Goal: Task Accomplishment & Management: Use online tool/utility

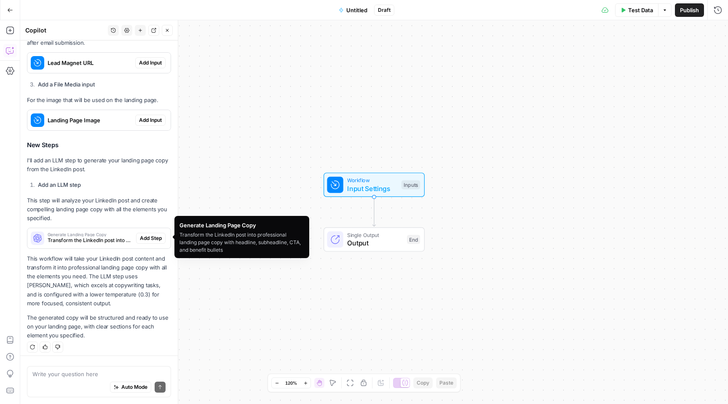
scroll to position [567, 0]
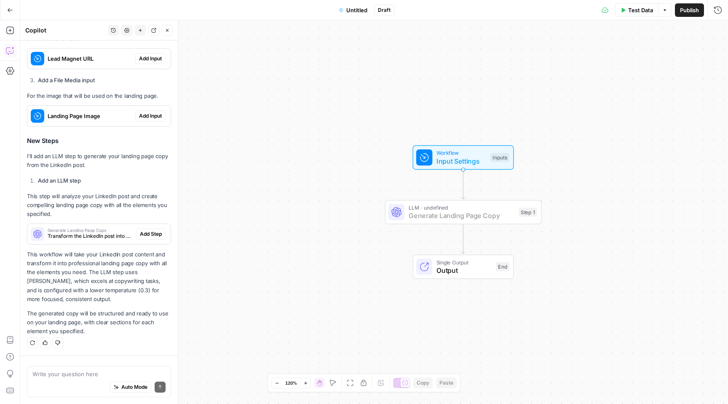
click at [144, 231] on span "Add Step" at bounding box center [151, 234] width 22 height 8
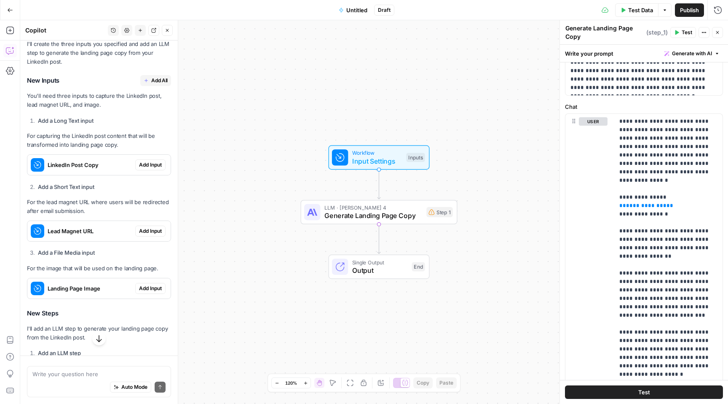
scroll to position [407, 0]
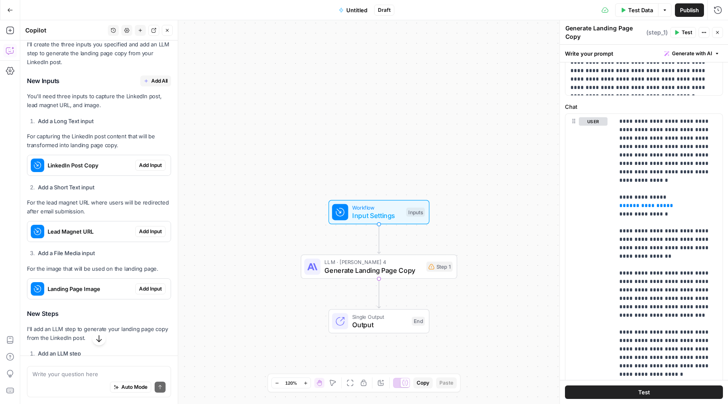
click at [159, 163] on span "Add Input" at bounding box center [150, 165] width 23 height 8
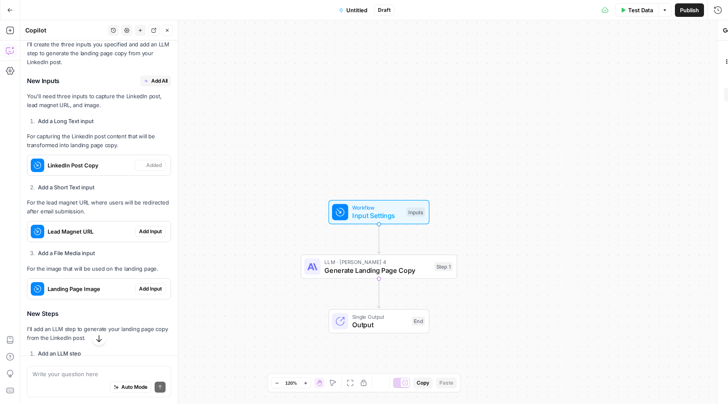
type textarea "Inputs"
click at [153, 233] on span "Add Input" at bounding box center [150, 232] width 23 height 8
click at [153, 287] on span "Add Input" at bounding box center [150, 289] width 23 height 8
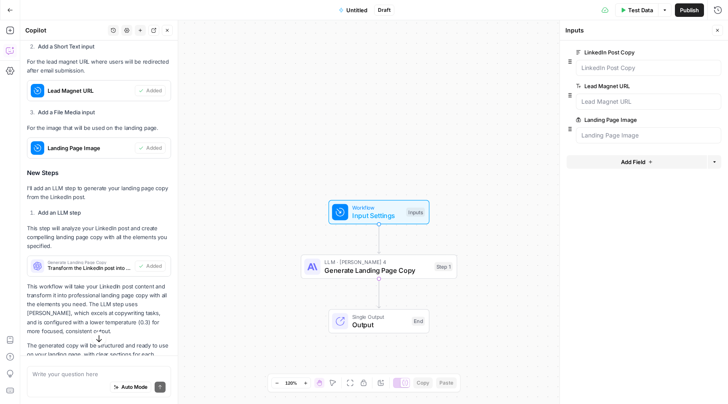
scroll to position [580, 0]
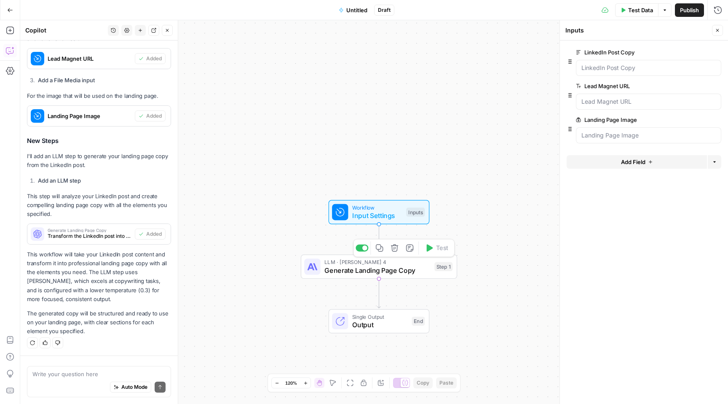
click at [351, 268] on span "Generate Landing Page Copy" at bounding box center [377, 270] width 106 height 10
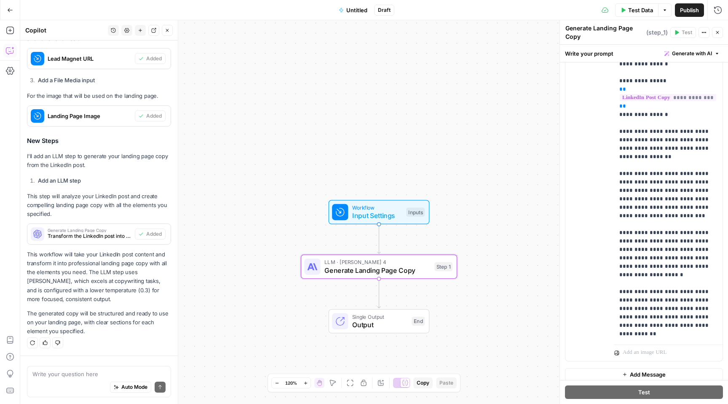
scroll to position [186, 0]
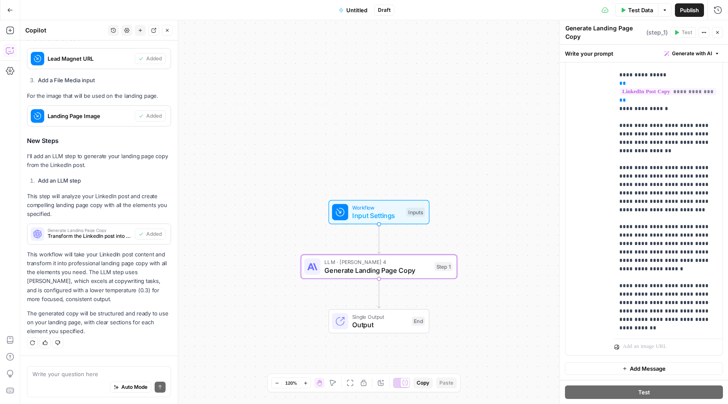
click at [72, 369] on div "Write your question here Auto Mode Send" at bounding box center [99, 381] width 144 height 31
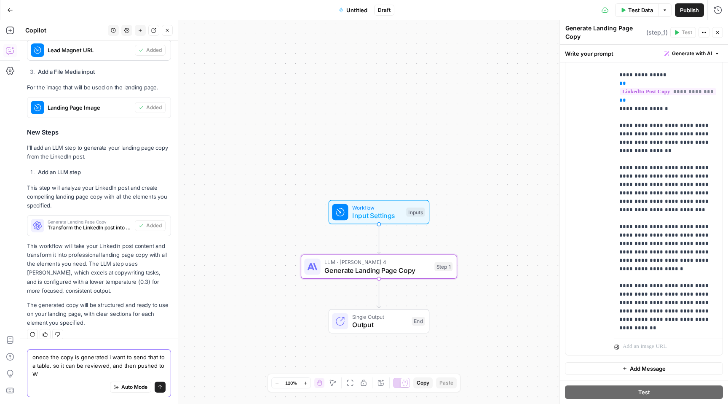
scroll to position [597, 0]
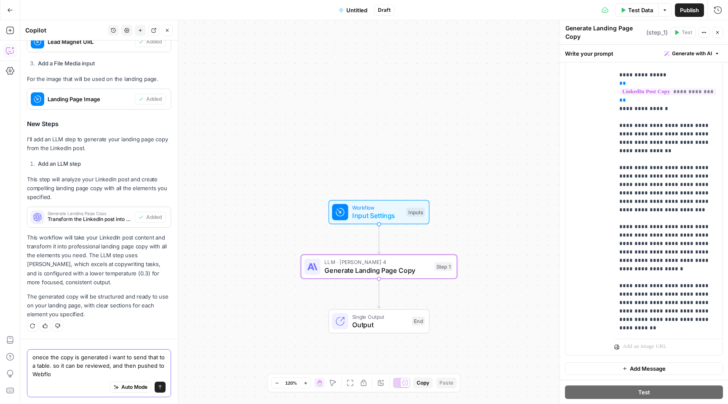
type textarea "onece the copy is generated i want to send that to a table. so it can be review…"
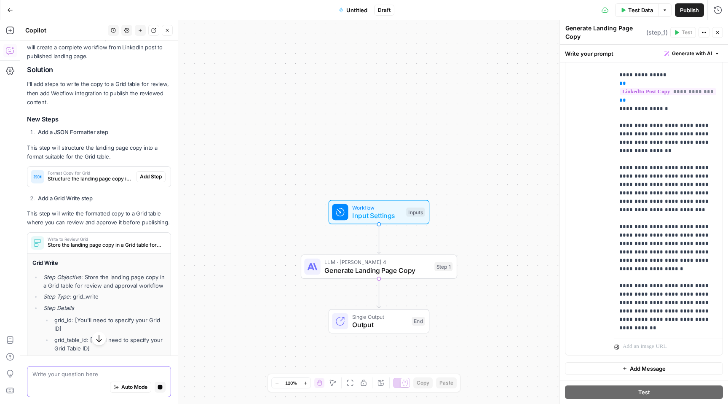
scroll to position [920, 0]
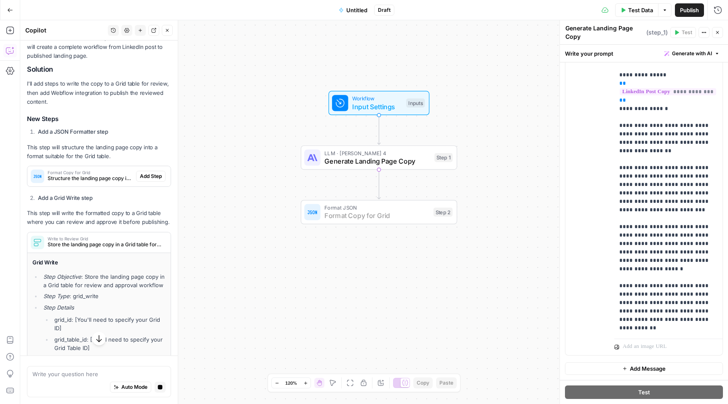
click at [148, 176] on span "Add Step" at bounding box center [151, 176] width 22 height 8
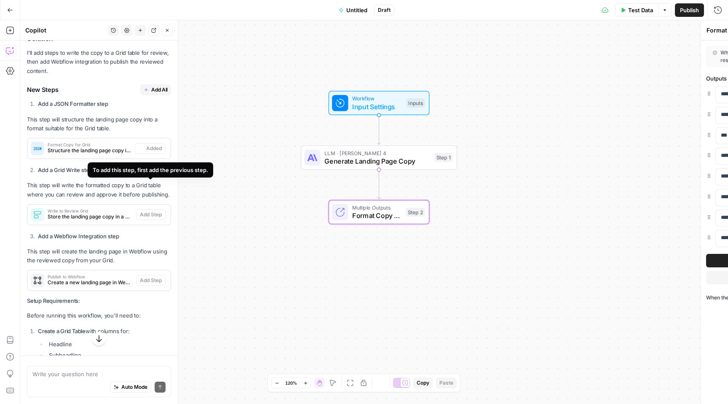
scroll to position [1011, 0]
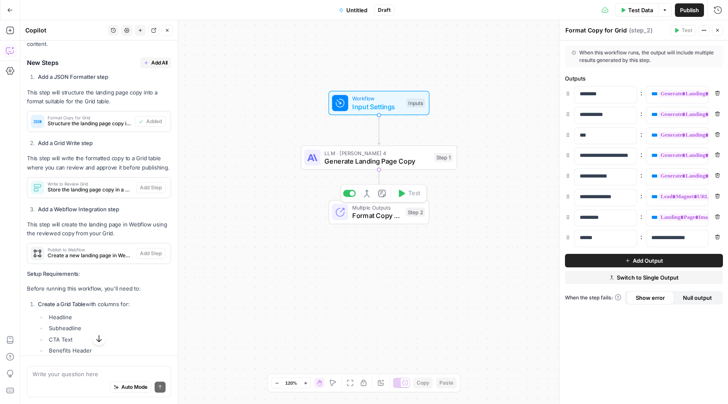
click at [358, 214] on span "Format Copy for Grid" at bounding box center [376, 215] width 49 height 10
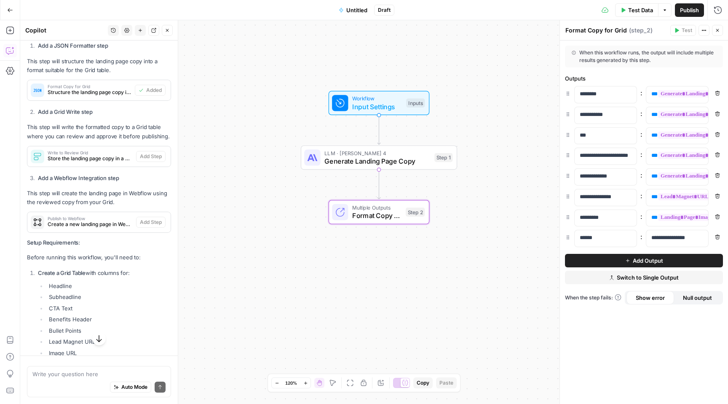
scroll to position [1063, 0]
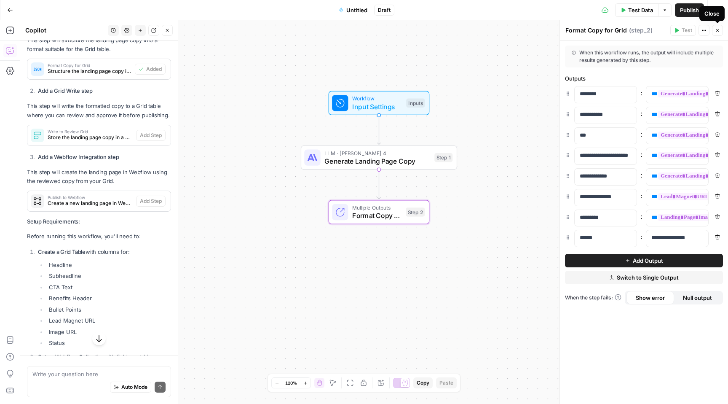
click at [715, 32] on icon "button" at bounding box center [717, 30] width 5 height 5
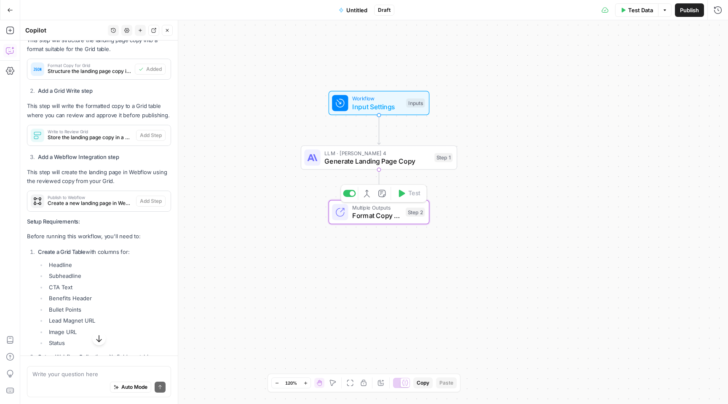
click at [369, 212] on span "Format Copy for Grid" at bounding box center [376, 215] width 49 height 10
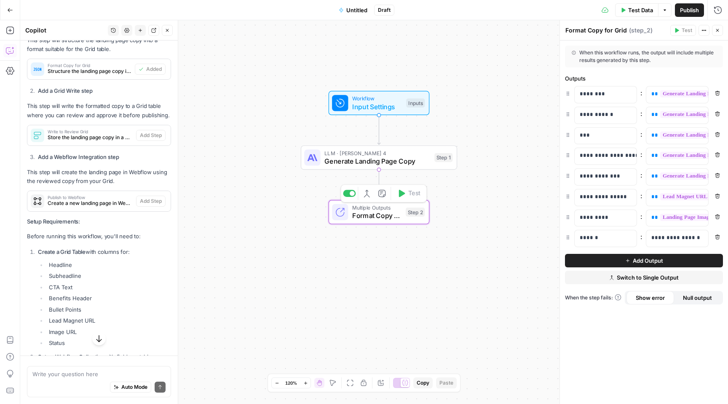
click at [369, 212] on span "Format Copy for Grid" at bounding box center [376, 215] width 49 height 10
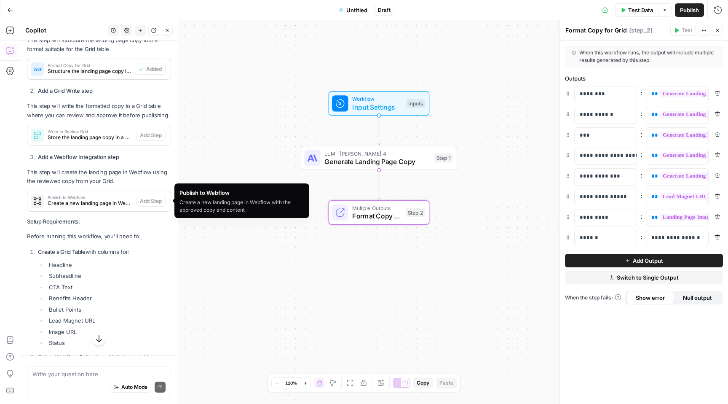
click at [99, 203] on span "Create a new landing page in Webflow with the approved copy and content" at bounding box center [90, 203] width 85 height 8
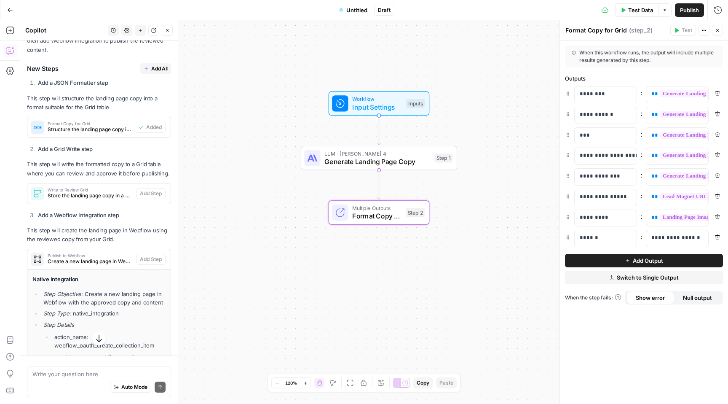
scroll to position [1037, 0]
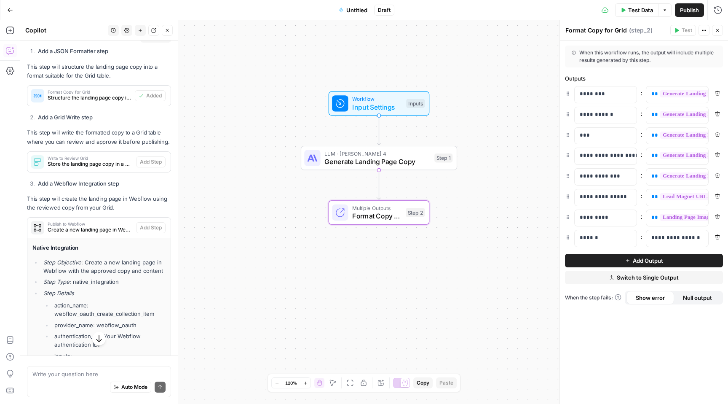
click at [94, 164] on span "Store the landing page copy in a Grid table for review and approval workflow" at bounding box center [90, 164] width 85 height 8
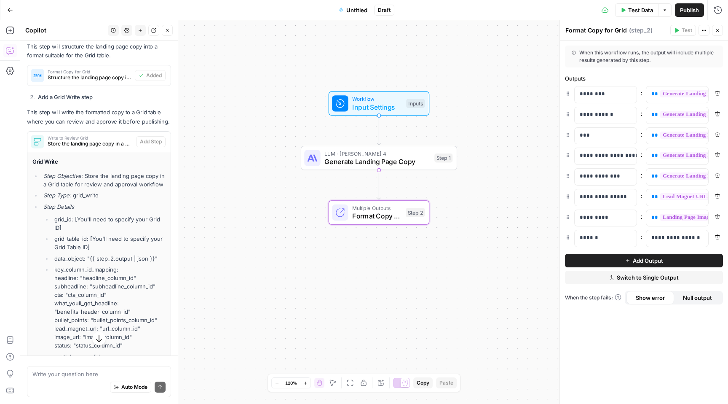
scroll to position [1084, 0]
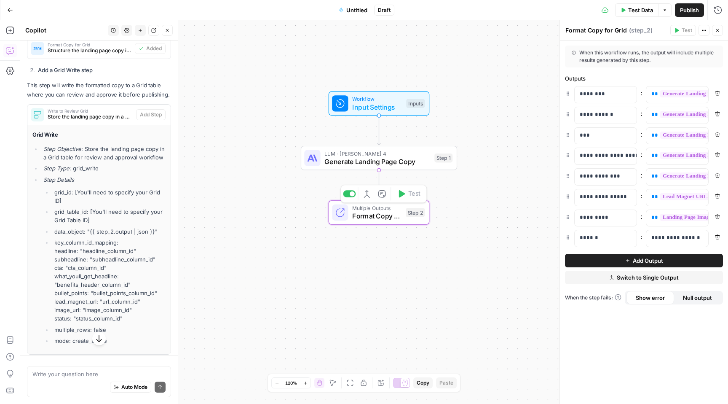
click at [366, 217] on span "Format Copy for Grid" at bounding box center [376, 216] width 49 height 10
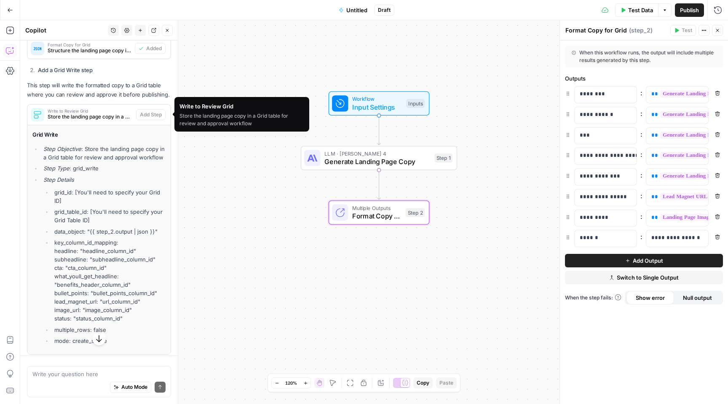
click at [100, 116] on span "Store the landing page copy in a Grid table for review and approval workflow" at bounding box center [90, 117] width 85 height 8
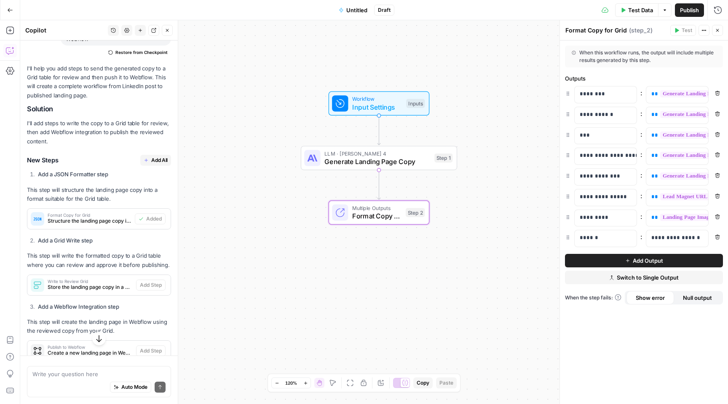
scroll to position [902, 0]
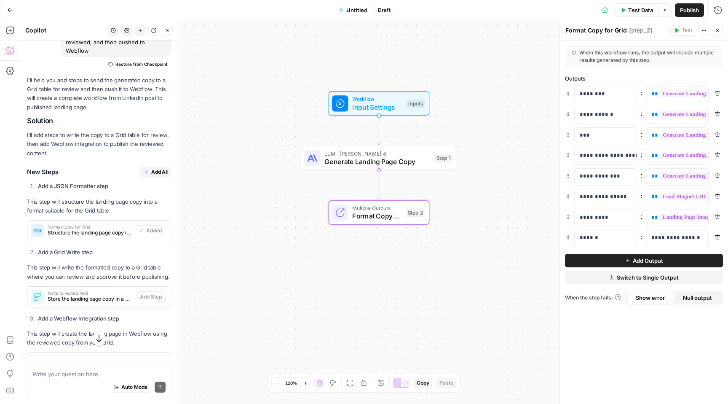
click at [155, 171] on span "Add All" at bounding box center [159, 172] width 16 height 8
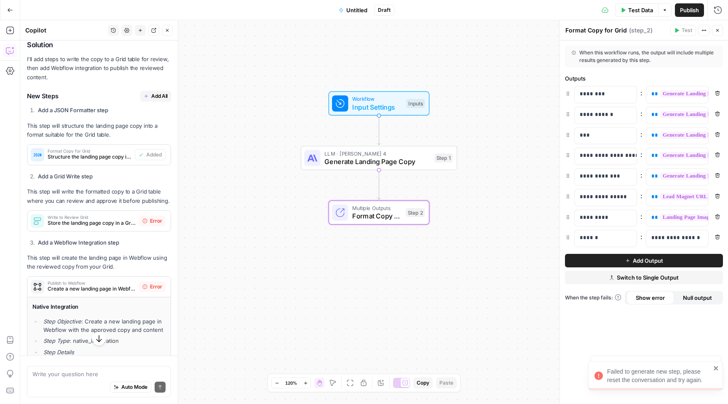
scroll to position [980, 0]
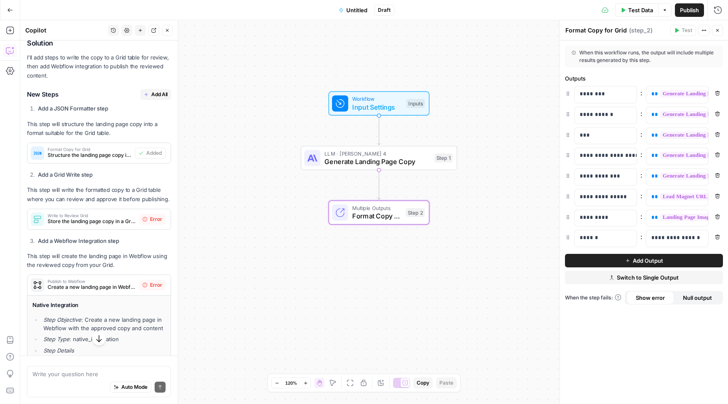
click at [363, 236] on div "Workflow Input Settings Inputs LLM · [PERSON_NAME] 4 Generate Landing Page Copy…" at bounding box center [374, 211] width 708 height 383
click at [376, 217] on span "Format Copy for Grid" at bounding box center [376, 216] width 49 height 10
click at [367, 244] on div "Workflow Input Settings Inputs LLM · [PERSON_NAME] 4 Generate Landing Page Copy…" at bounding box center [374, 211] width 708 height 383
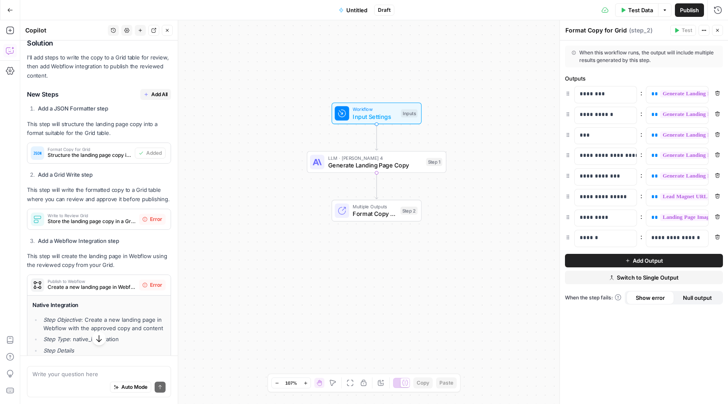
click at [412, 244] on div "Workflow Input Settings Inputs LLM · [PERSON_NAME] 4 Generate Landing Page Copy…" at bounding box center [374, 211] width 708 height 383
click at [374, 211] on span "Format Copy for Grid" at bounding box center [374, 213] width 44 height 9
click at [402, 214] on div "Step 2" at bounding box center [408, 210] width 17 height 8
click at [641, 8] on span "Test Data" at bounding box center [640, 10] width 25 height 8
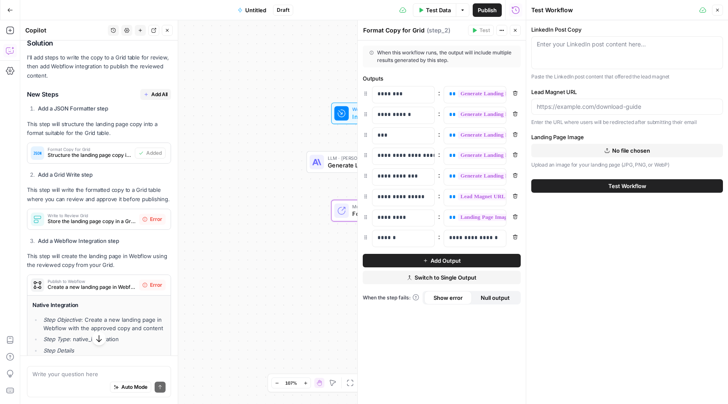
click at [631, 187] on span "Test Workflow" at bounding box center [627, 186] width 38 height 8
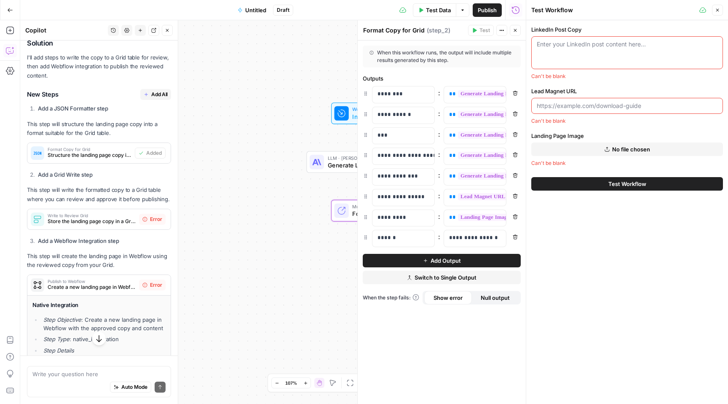
click at [720, 12] on icon "button" at bounding box center [717, 10] width 5 height 5
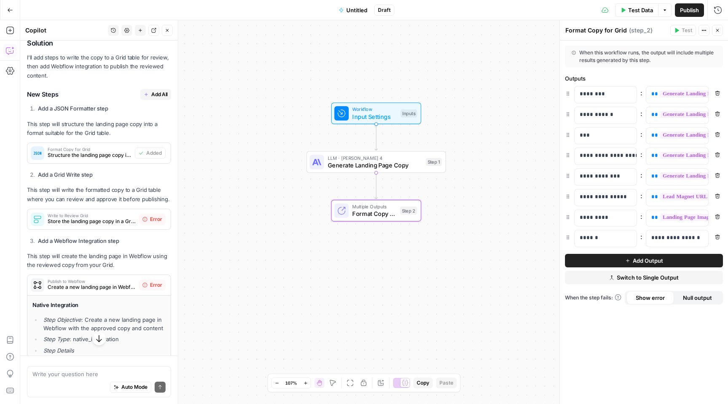
click at [720, 28] on icon "button" at bounding box center [717, 30] width 5 height 5
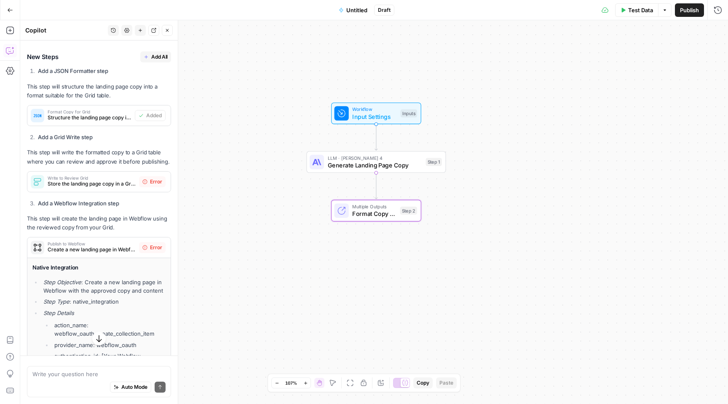
scroll to position [1001, 0]
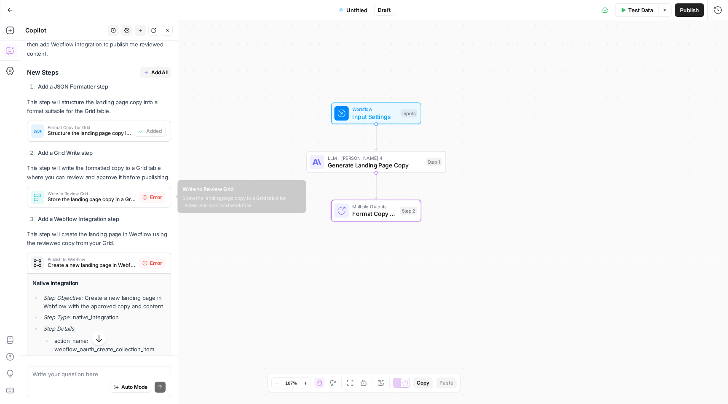
click at [112, 195] on span "Store the landing page copy in a Grid table for review and approval workflow" at bounding box center [92, 199] width 88 height 8
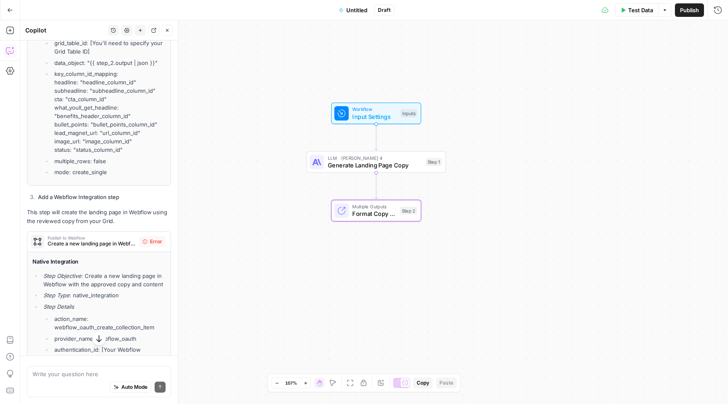
scroll to position [1245, 0]
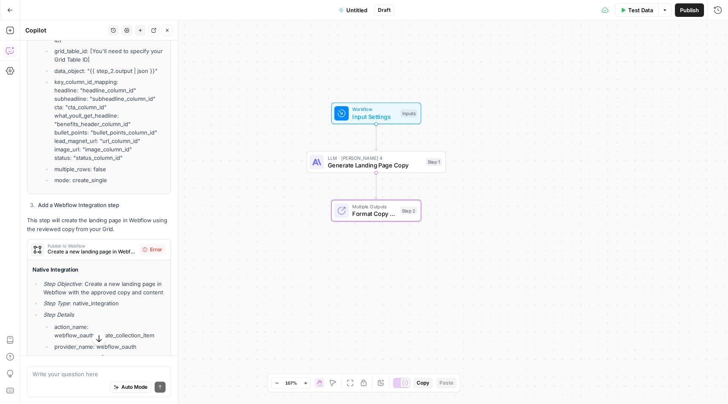
click at [353, 8] on span "Untitled" at bounding box center [356, 10] width 21 height 8
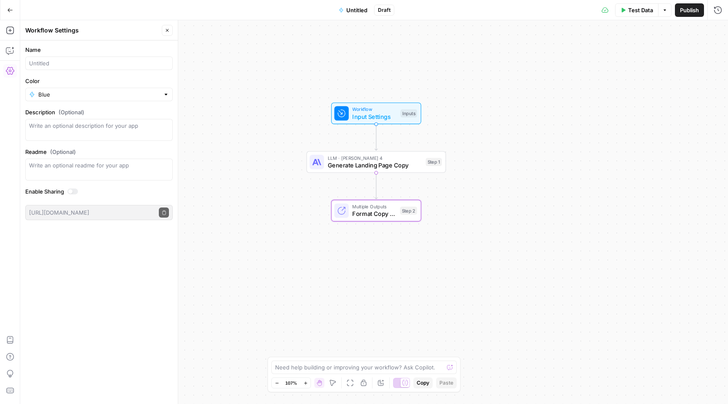
click at [350, 11] on span "Untitled" at bounding box center [356, 10] width 21 height 8
click at [73, 62] on input "Name" at bounding box center [99, 63] width 140 height 8
type input "Automated Landing Pages"
click at [696, 12] on span "Publish" at bounding box center [689, 10] width 19 height 8
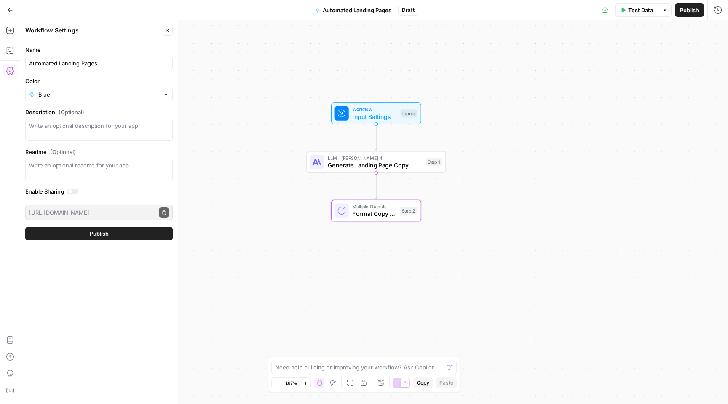
click at [108, 231] on span "Publish" at bounding box center [99, 233] width 19 height 8
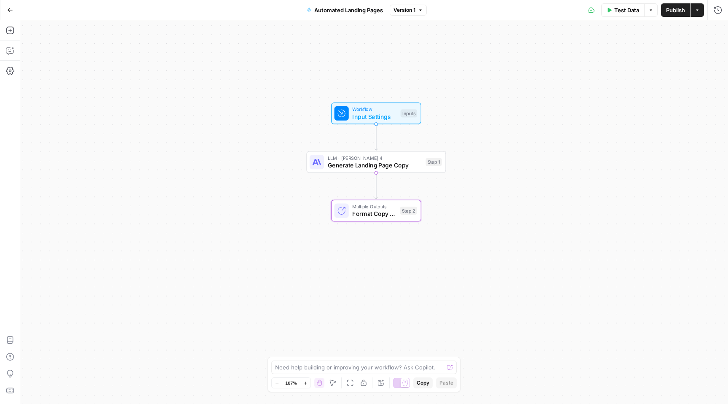
click at [369, 211] on span "Format Copy for Grid" at bounding box center [374, 213] width 44 height 9
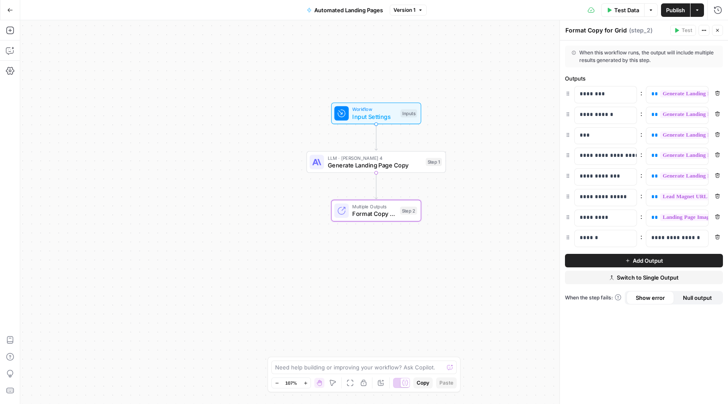
click at [385, 211] on span "Format Copy for Grid" at bounding box center [374, 213] width 44 height 9
click at [356, 217] on span "Format Copy for Grid" at bounding box center [374, 213] width 44 height 9
click at [718, 32] on icon "button" at bounding box center [717, 30] width 5 height 5
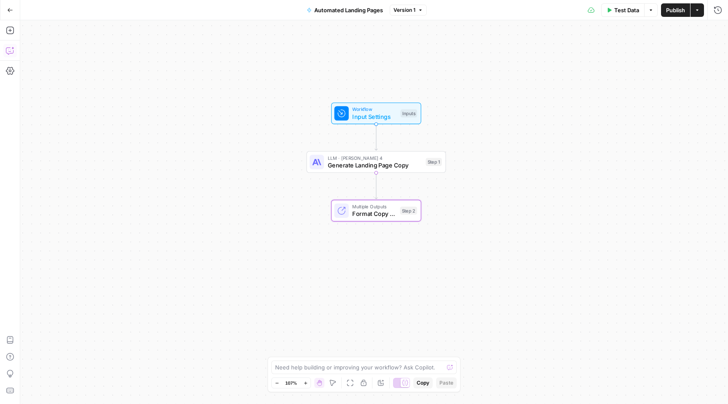
click at [11, 52] on icon "button" at bounding box center [10, 50] width 8 height 8
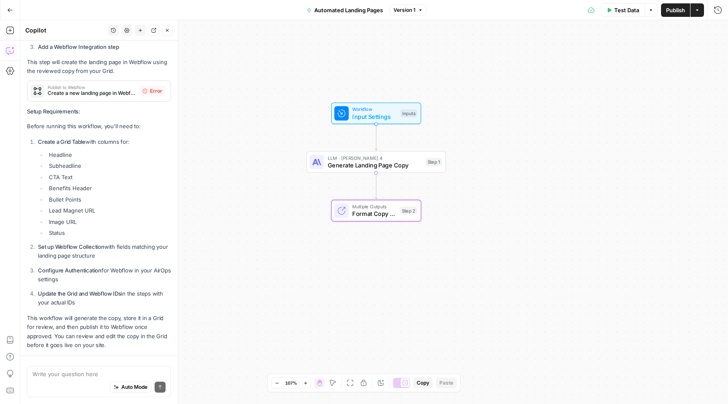
scroll to position [1187, 0]
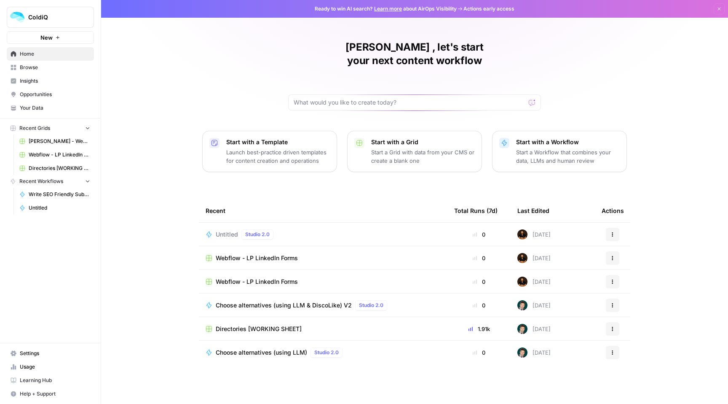
click at [56, 37] on icon "button" at bounding box center [57, 37] width 3 height 3
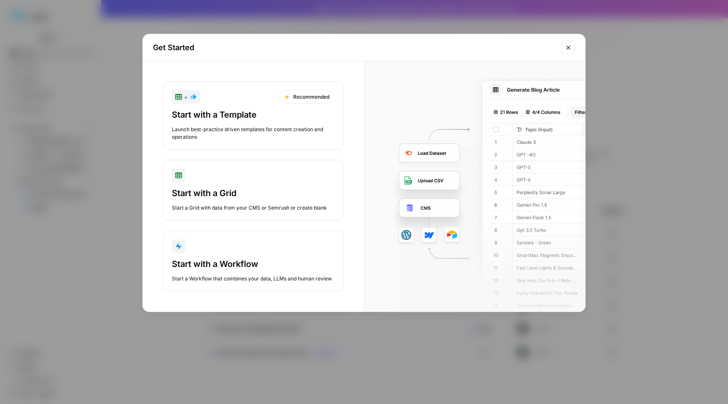
click at [251, 178] on div "button" at bounding box center [253, 175] width 163 height 13
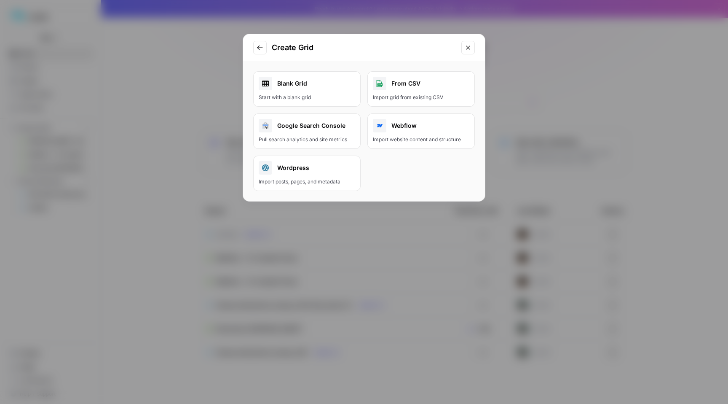
click at [326, 88] on div "Blank Grid" at bounding box center [307, 83] width 96 height 13
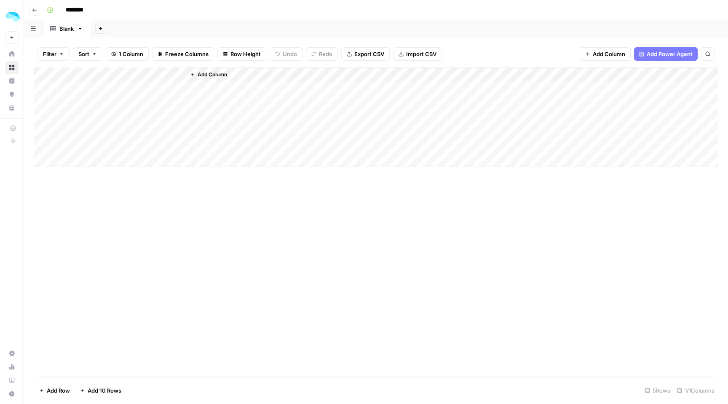
click at [657, 55] on span "Add Power Agent" at bounding box center [670, 54] width 46 height 8
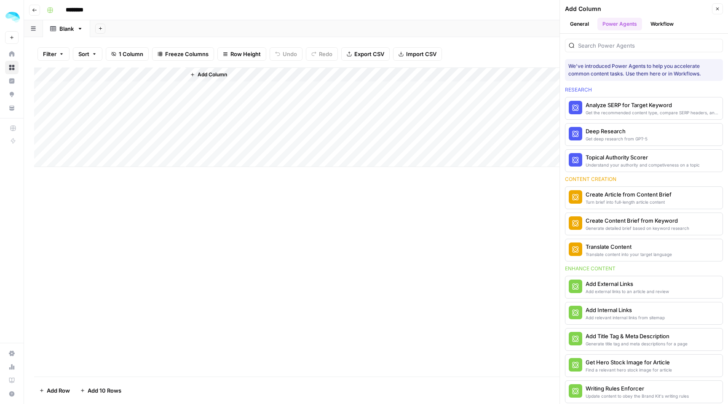
click at [661, 29] on button "Workflow" at bounding box center [661, 24] width 33 height 13
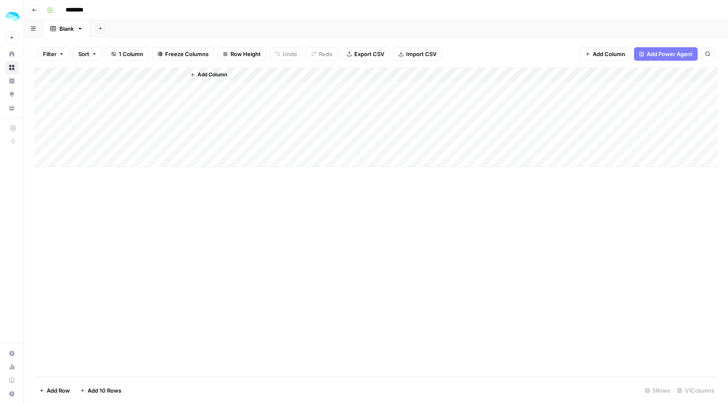
click at [659, 51] on span "Add Power Agent" at bounding box center [670, 54] width 46 height 8
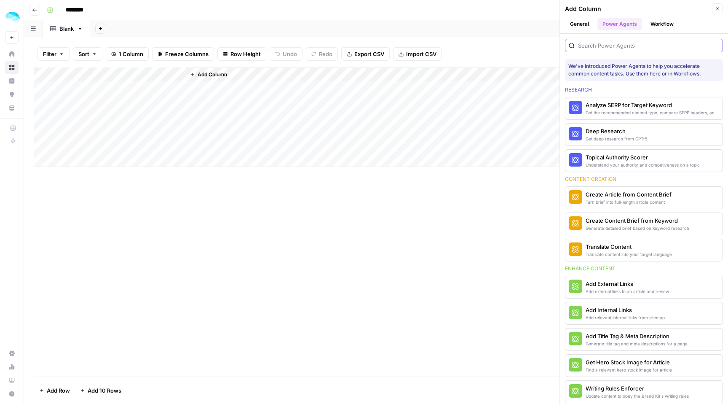
click at [617, 46] on input "search" at bounding box center [648, 45] width 141 height 8
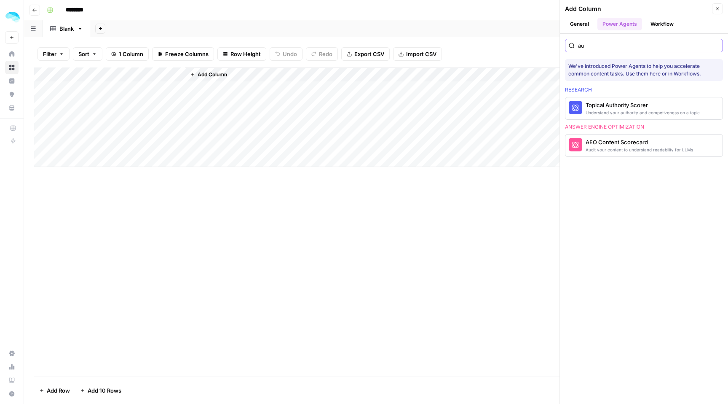
type input "a"
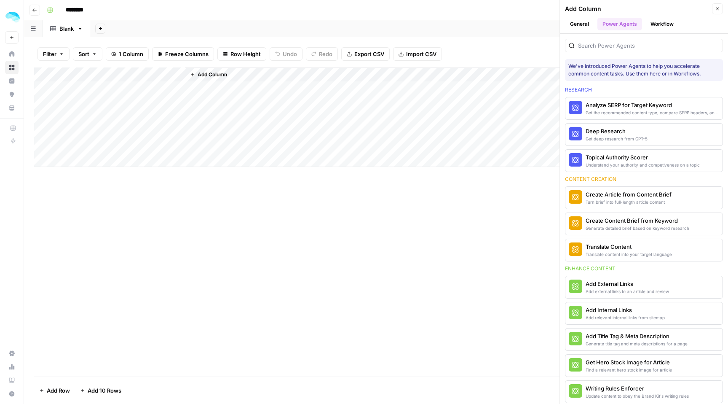
click at [658, 22] on button "Workflow" at bounding box center [661, 24] width 33 height 13
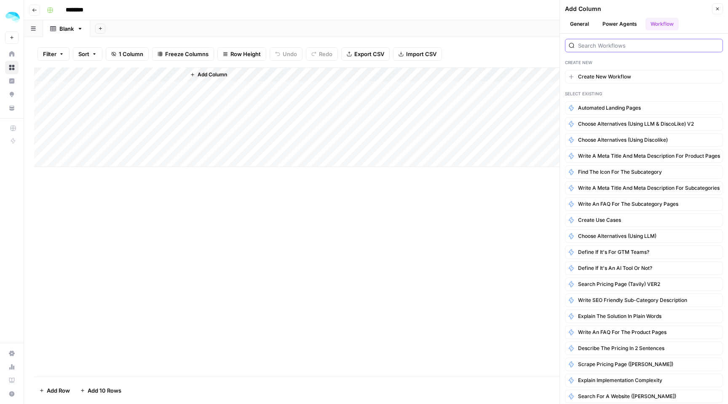
click at [613, 48] on input "search" at bounding box center [648, 45] width 141 height 8
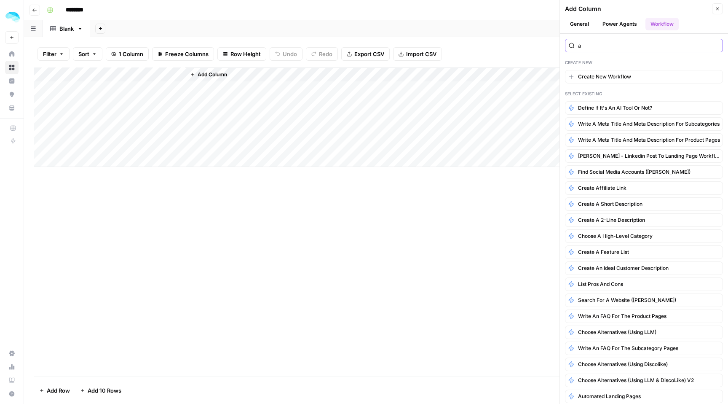
type input "a"
click at [612, 105] on span "Define if it's an AI tool or not?" at bounding box center [615, 108] width 74 height 8
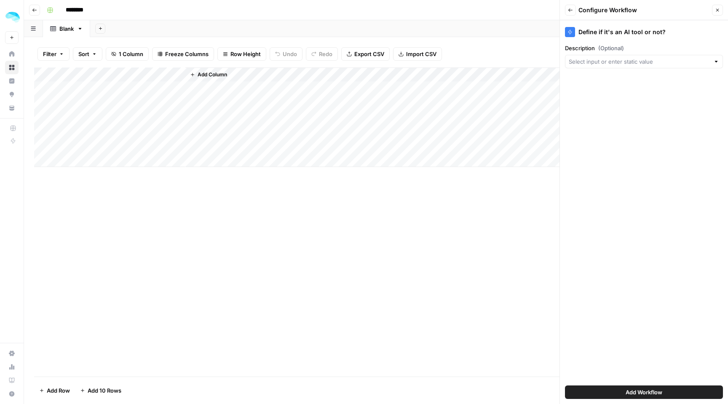
click at [572, 13] on button "Back" at bounding box center [570, 10] width 11 height 11
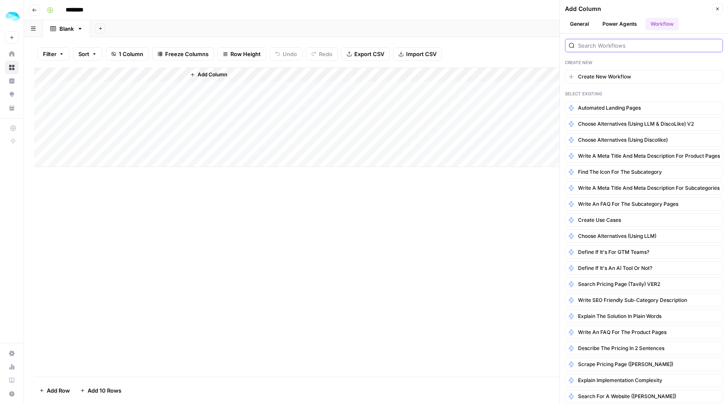
click at [603, 41] on input "search" at bounding box center [648, 45] width 141 height 8
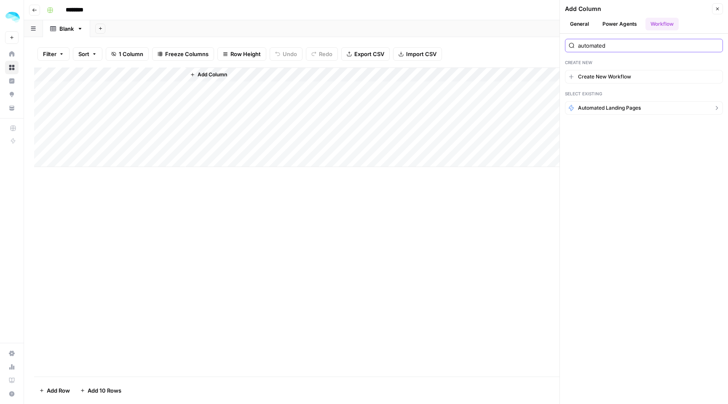
type input "automated"
click at [591, 107] on span "Automated Landing Pages" at bounding box center [609, 108] width 63 height 8
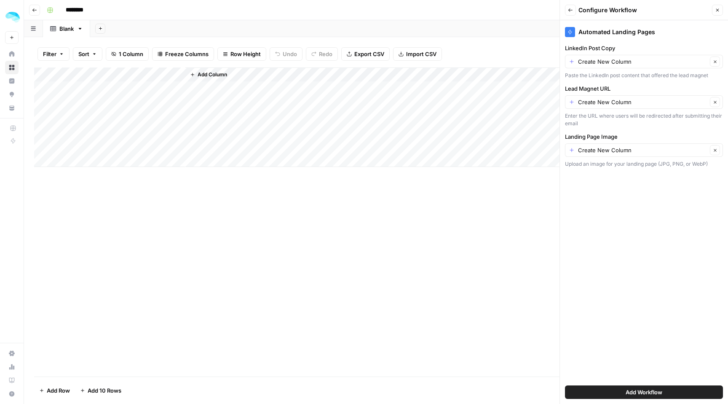
click at [627, 390] on span "Add Workflow" at bounding box center [644, 392] width 37 height 8
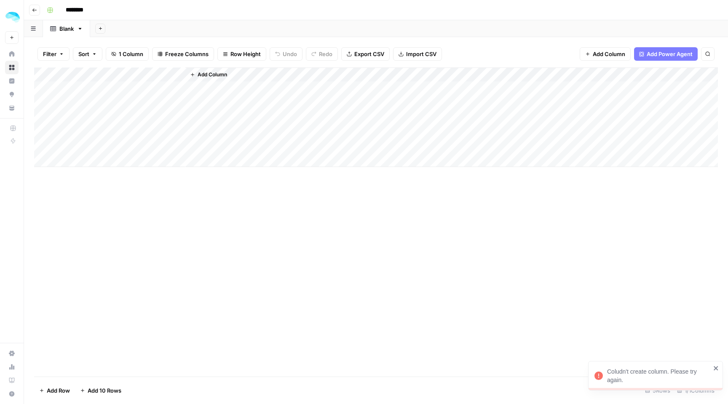
click at [656, 56] on span "Add Power Agent" at bounding box center [670, 54] width 46 height 8
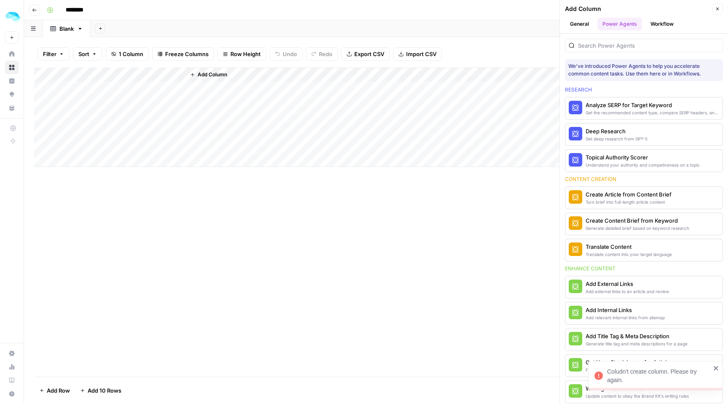
click at [664, 24] on button "Workflow" at bounding box center [661, 24] width 33 height 13
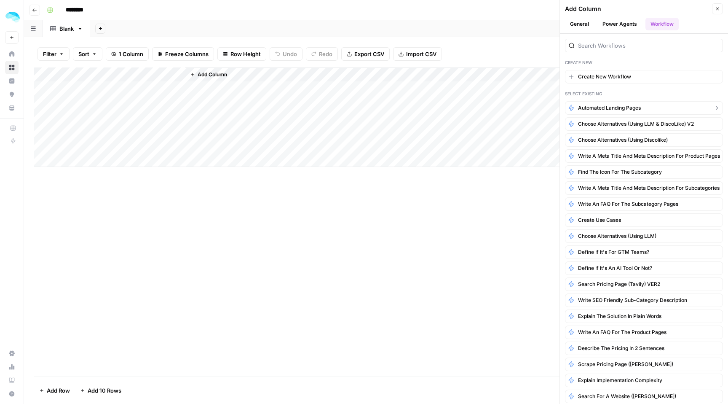
click at [605, 106] on span "Automated Landing Pages" at bounding box center [609, 108] width 63 height 8
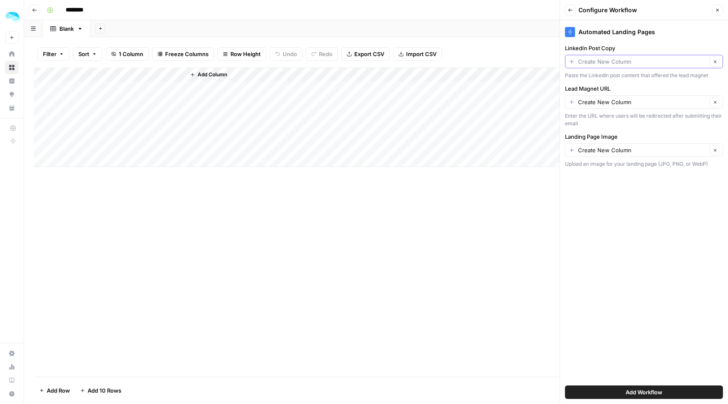
click at [603, 59] on input "LinkedIn Post Copy" at bounding box center [642, 61] width 129 height 8
click at [586, 106] on span "Title" at bounding box center [642, 108] width 140 height 8
type input "Title"
click at [599, 101] on input "Lead Magnet URL" at bounding box center [642, 102] width 129 height 8
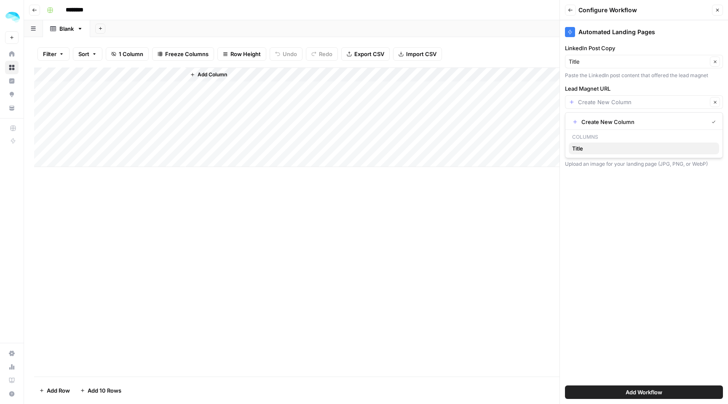
click at [592, 146] on span "Title" at bounding box center [642, 148] width 140 height 8
type input "Title"
click at [218, 73] on span "Add Column" at bounding box center [212, 75] width 29 height 8
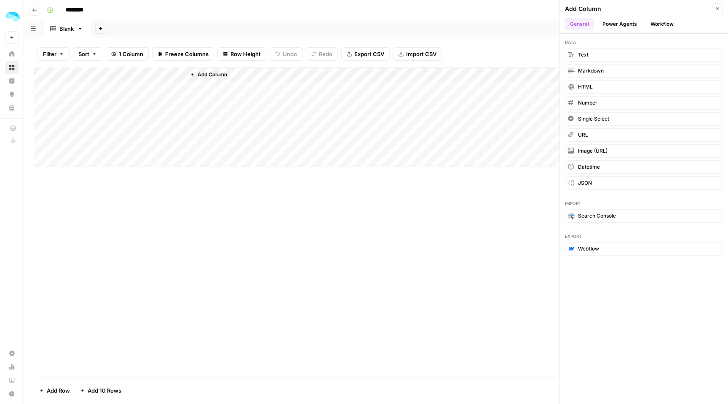
click at [115, 73] on div "Add Column" at bounding box center [376, 116] width 684 height 99
click at [115, 73] on div at bounding box center [125, 75] width 122 height 17
click at [718, 5] on button "Close" at bounding box center [717, 8] width 11 height 11
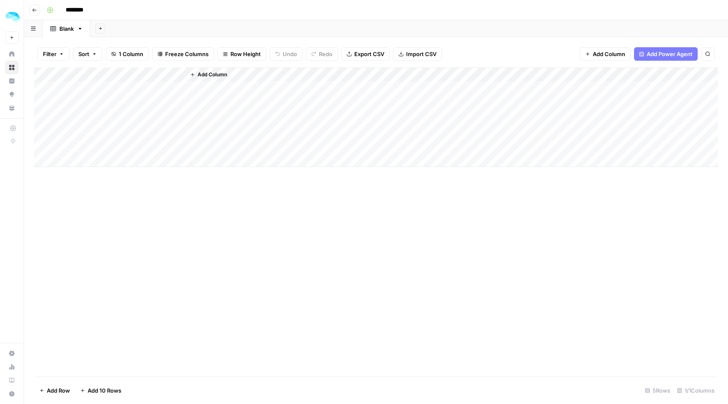
click at [648, 54] on span "Add Power Agent" at bounding box center [670, 54] width 46 height 8
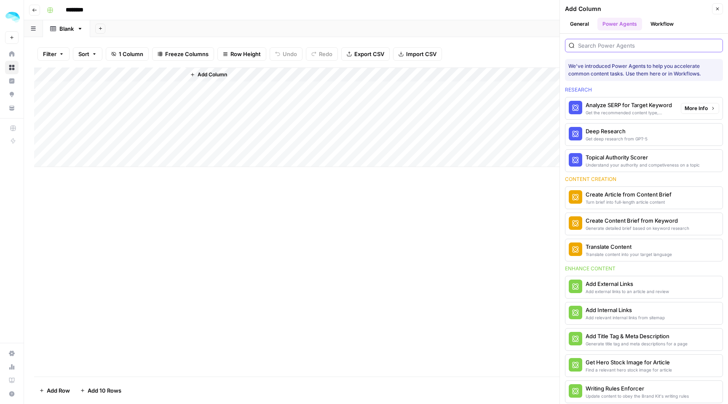
click at [603, 46] on input "search" at bounding box center [648, 45] width 141 height 8
click at [658, 28] on button "Workflow" at bounding box center [661, 24] width 33 height 13
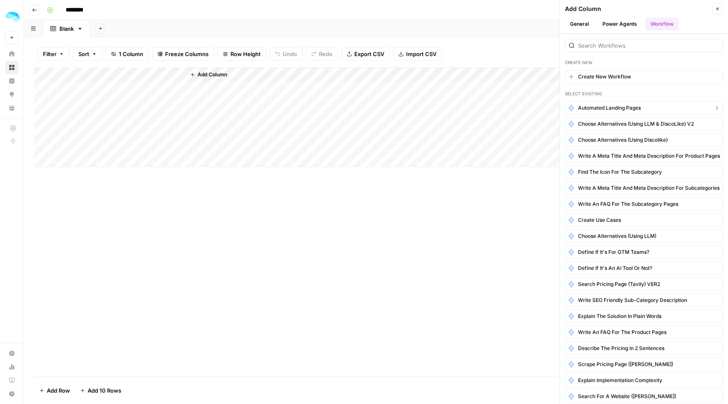
click at [598, 105] on span "Automated Landing Pages" at bounding box center [609, 108] width 63 height 8
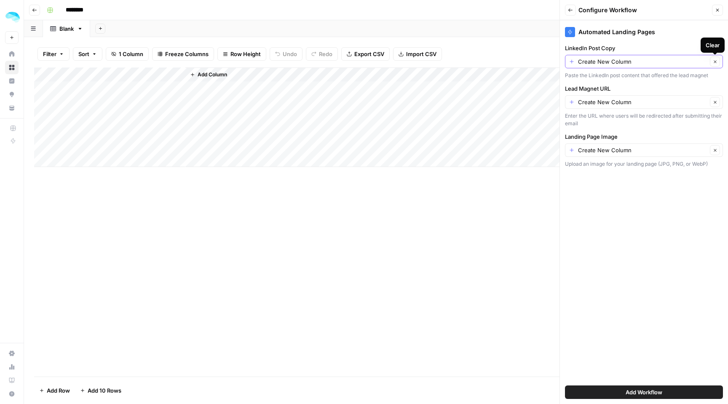
click at [716, 60] on icon "button" at bounding box center [715, 61] width 5 height 5
click at [679, 65] on input "LinkedIn Post Copy" at bounding box center [639, 61] width 141 height 8
click at [662, 84] on span "Create New Column" at bounding box center [646, 81] width 131 height 8
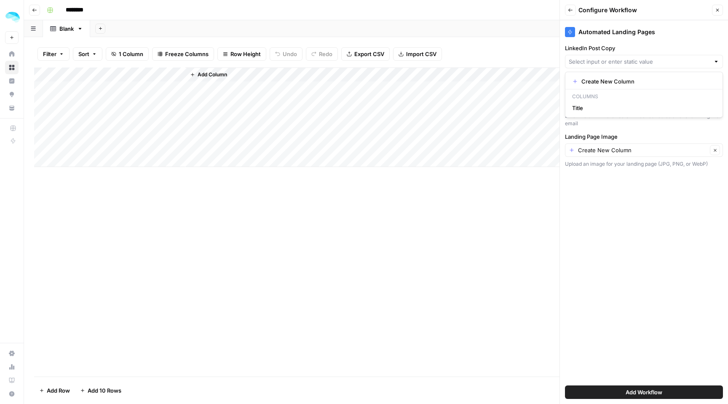
type input "Create New Column"
click at [638, 391] on span "Add Workflow" at bounding box center [644, 392] width 37 height 8
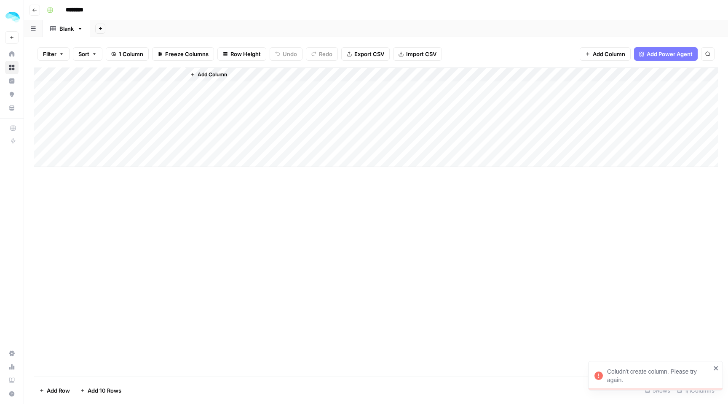
click at [659, 51] on span "Add Power Agent" at bounding box center [670, 54] width 46 height 8
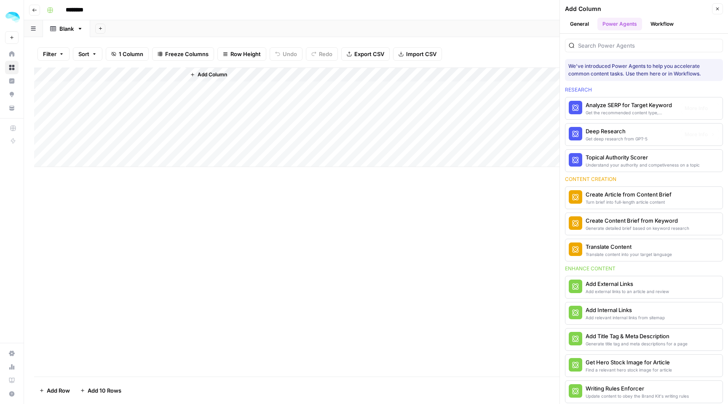
click at [664, 19] on button "Workflow" at bounding box center [661, 24] width 33 height 13
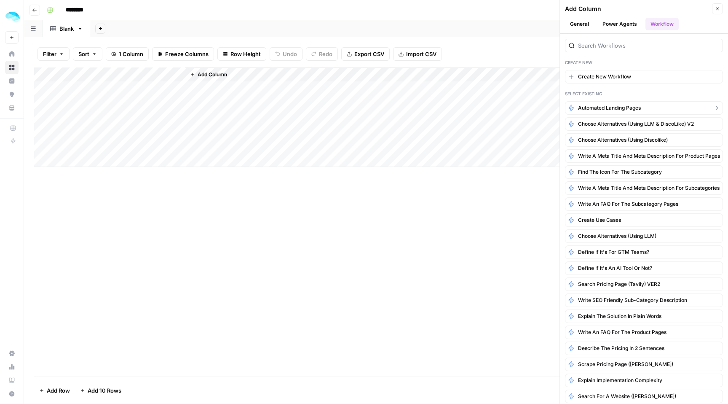
click at [634, 108] on span "Automated Landing Pages" at bounding box center [609, 108] width 63 height 8
